Goal: Check status

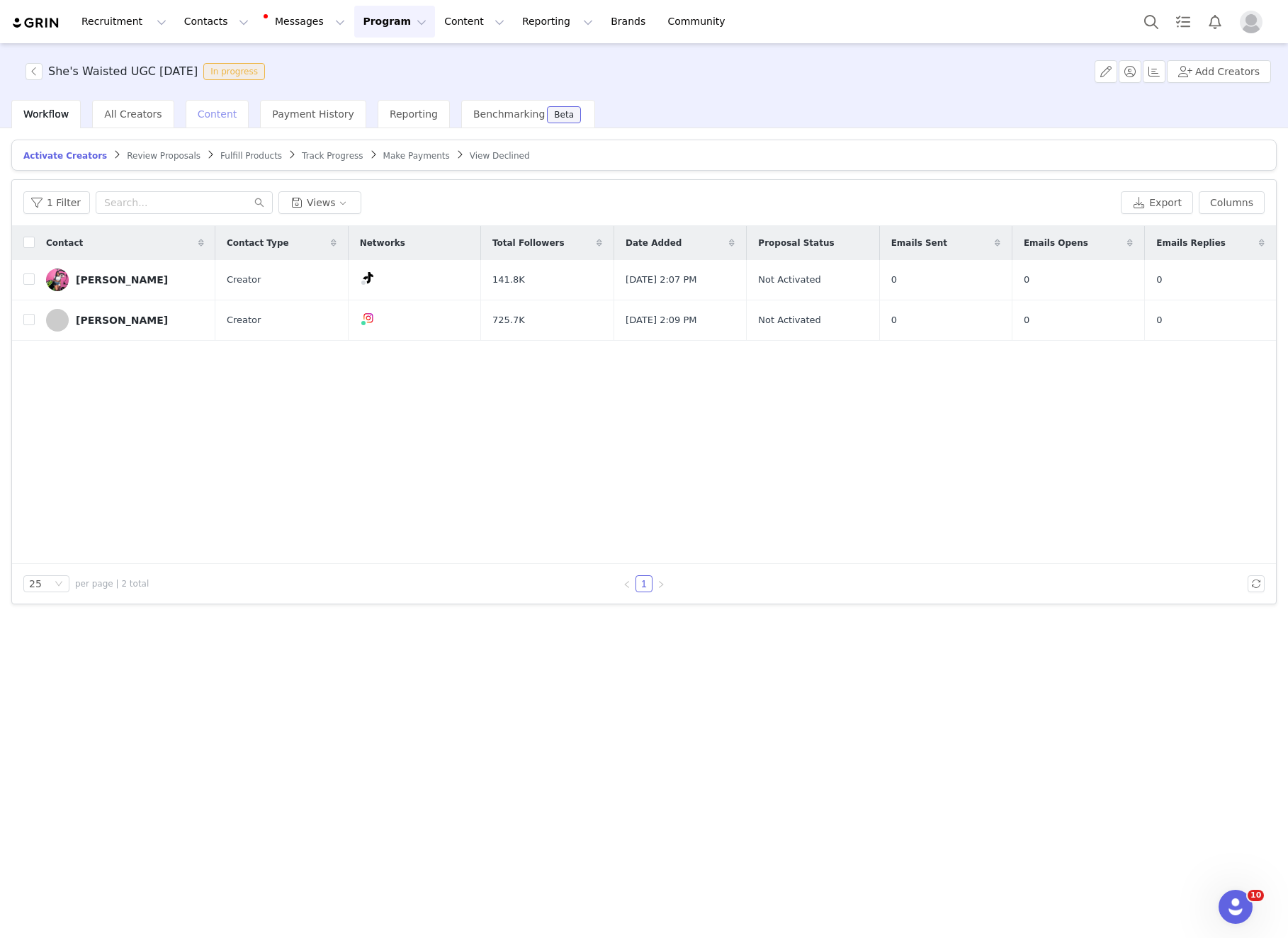
click at [206, 120] on div "Content" at bounding box center [217, 113] width 64 height 28
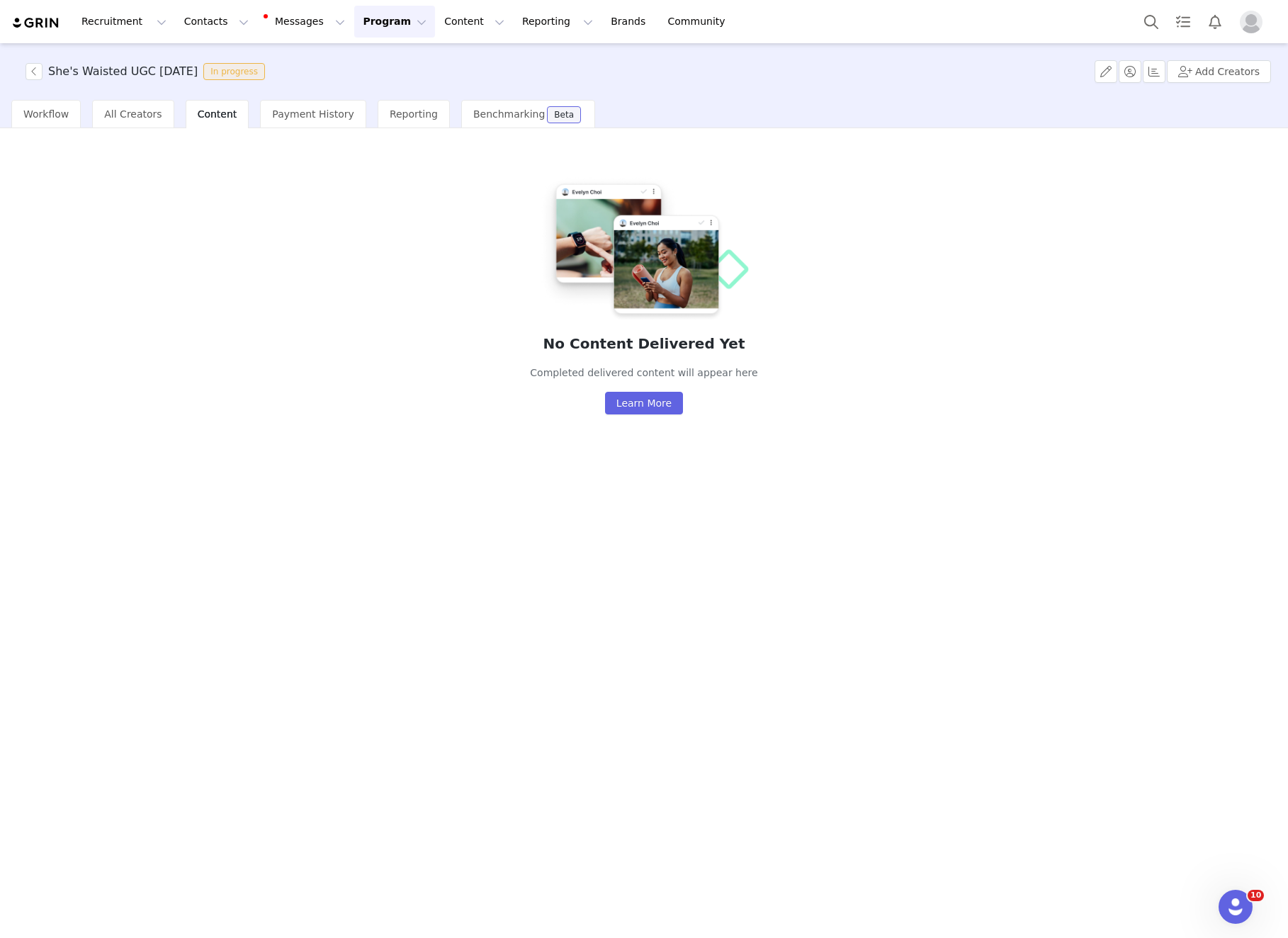
click at [46, 70] on span "She's Waisted UGC [DATE] In progress" at bounding box center [147, 71] width 245 height 17
click at [34, 72] on button "button" at bounding box center [33, 71] width 17 height 17
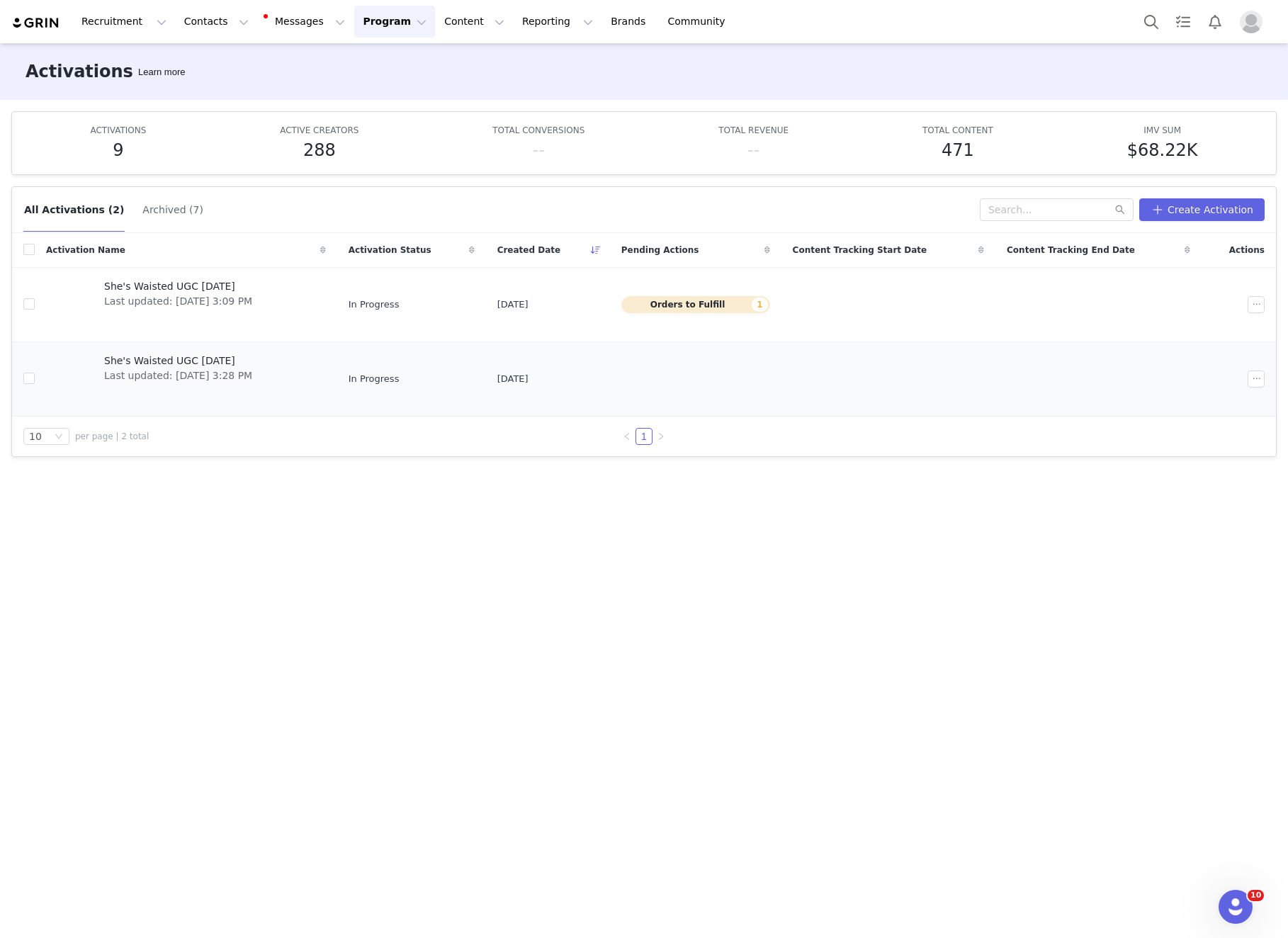
click at [189, 376] on span "Last updated: [DATE] 3:28 PM" at bounding box center [178, 375] width 148 height 15
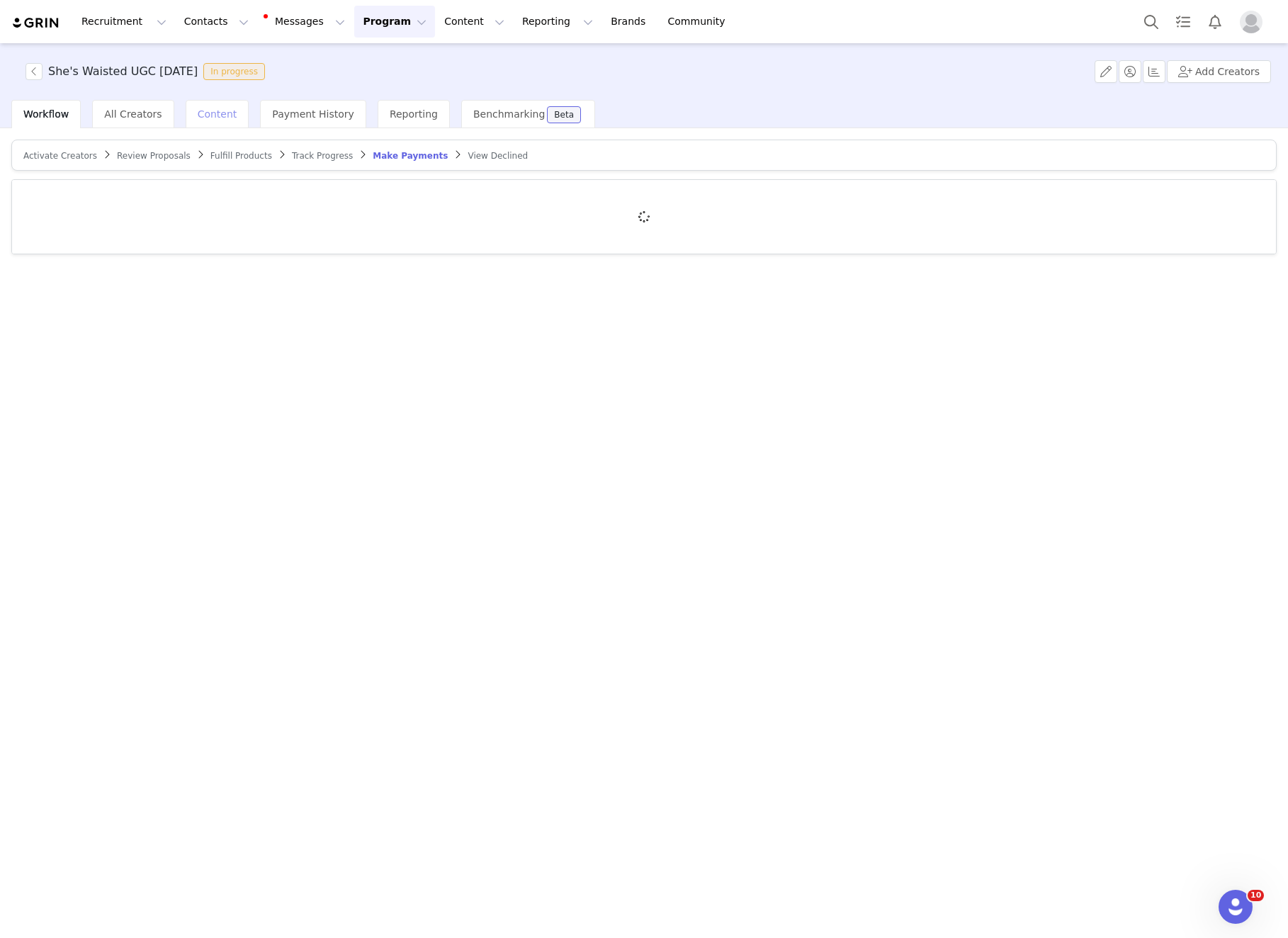
click at [213, 118] on span "Content" at bounding box center [217, 113] width 39 height 11
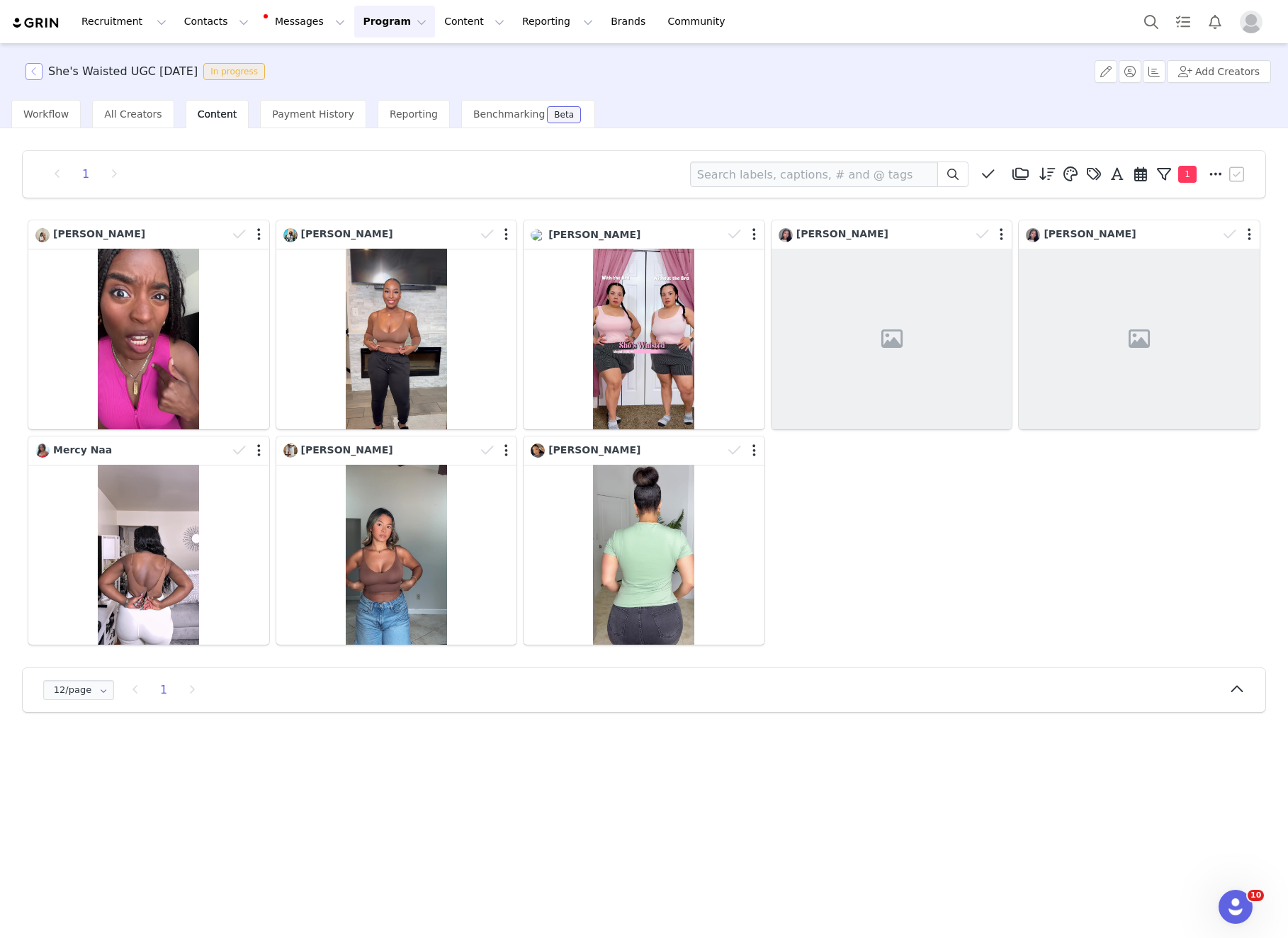
click at [34, 71] on button "button" at bounding box center [33, 71] width 17 height 17
